Goal: Information Seeking & Learning: Learn about a topic

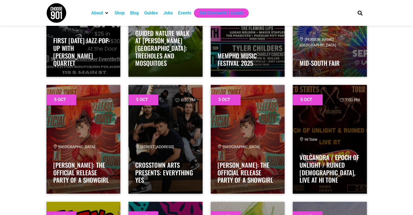
scroll to position [615, 0]
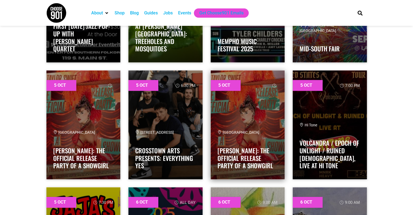
click at [253, 117] on link at bounding box center [248, 124] width 74 height 109
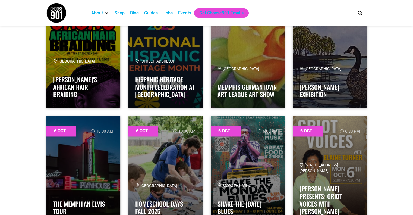
scroll to position [991, 0]
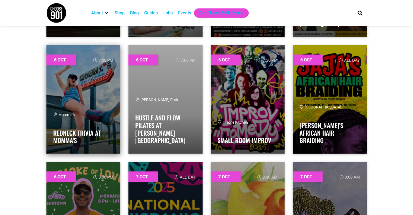
click at [96, 99] on link at bounding box center [83, 99] width 74 height 109
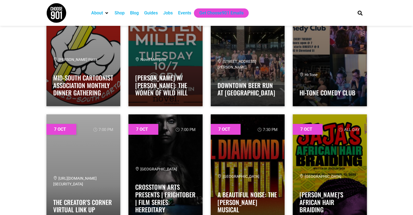
scroll to position [1473, 0]
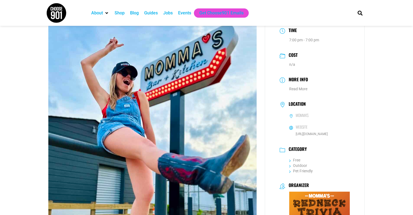
scroll to position [49, 0]
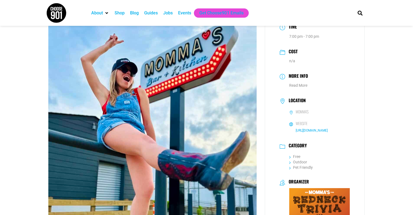
click at [309, 130] on link "https://mommasbar.com" at bounding box center [312, 131] width 32 height 4
